Goal: Task Accomplishment & Management: Manage account settings

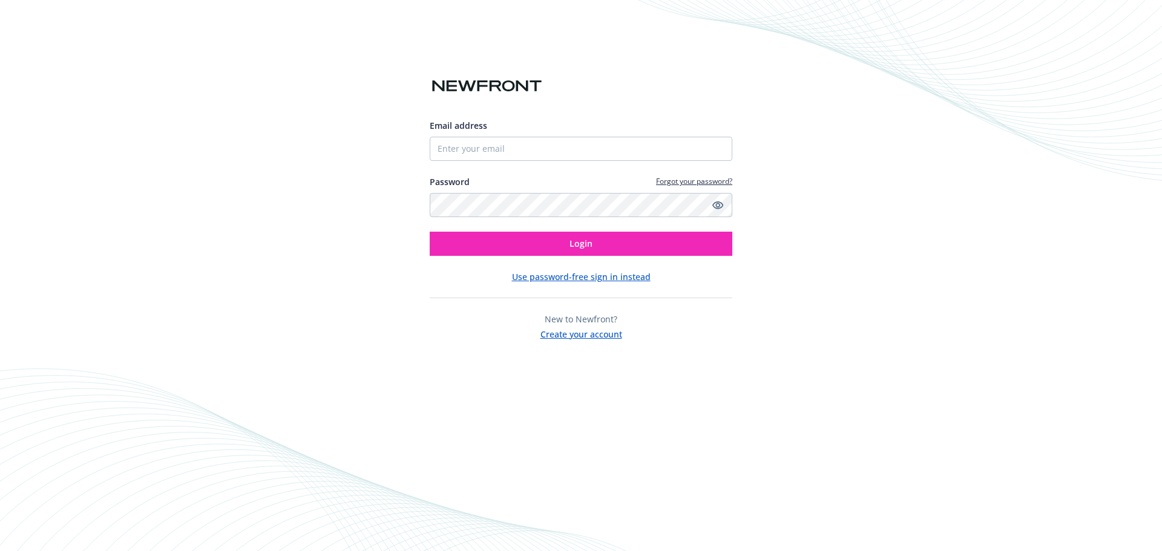
click at [430, 161] on div at bounding box center [430, 161] width 0 height 0
type input "[EMAIL_ADDRESS][DOMAIN_NAME]"
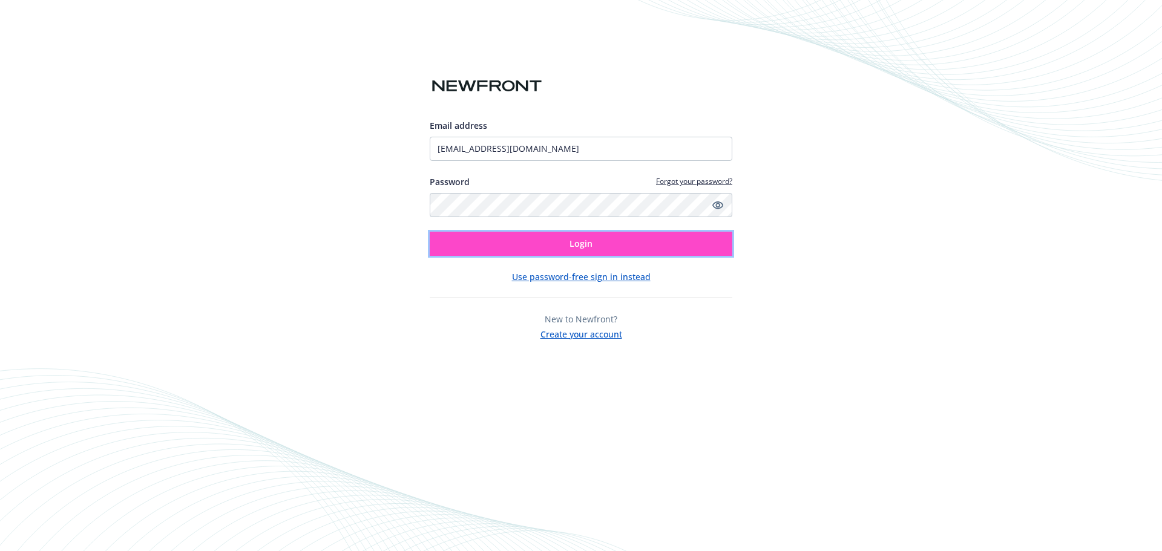
click at [578, 244] on span "Login" at bounding box center [580, 243] width 23 height 11
